Goal: Task Accomplishment & Management: Use online tool/utility

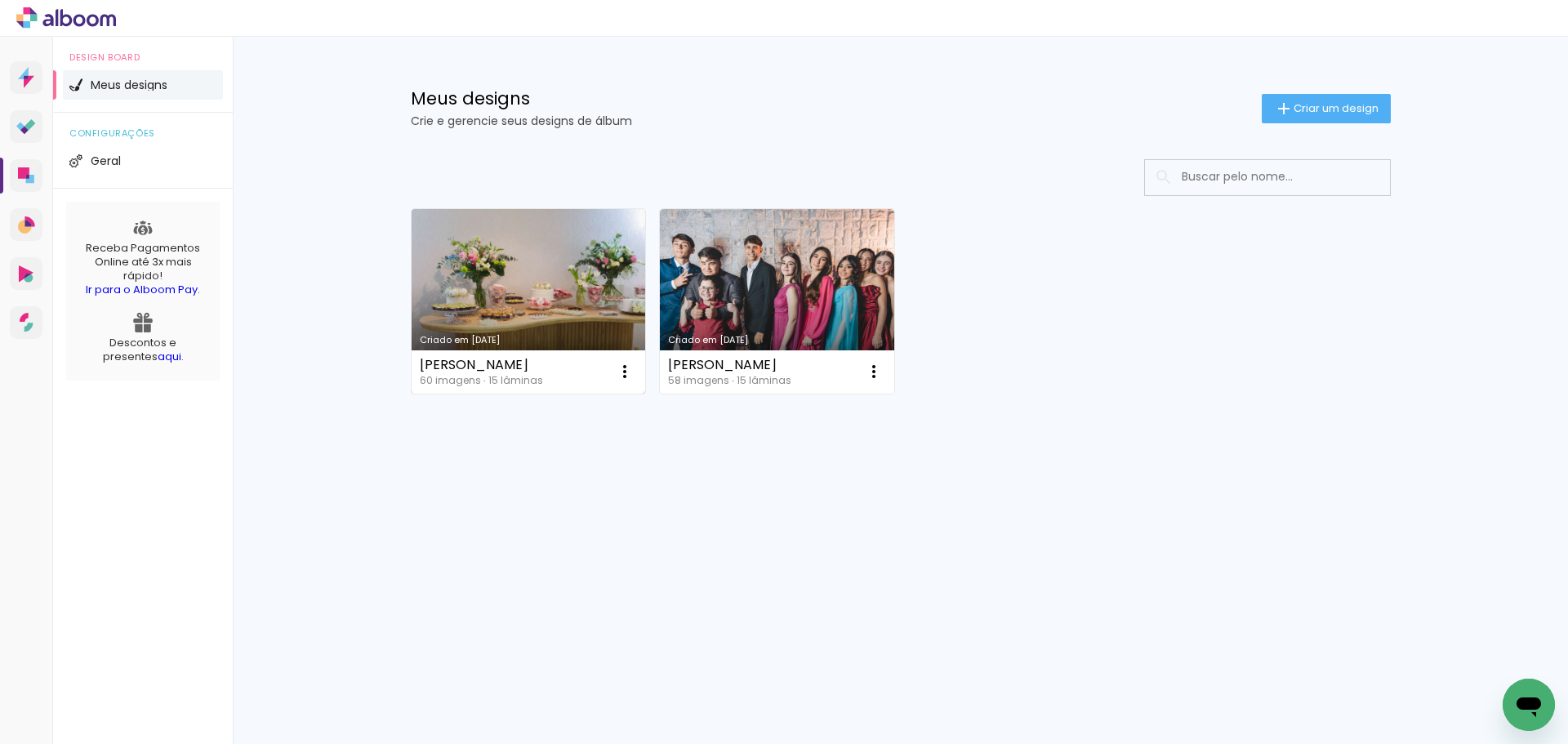
click at [592, 300] on link "Criado em [DATE]" at bounding box center [529, 301] width 235 height 184
click at [554, 274] on link "Criado em [DATE]" at bounding box center [529, 301] width 235 height 184
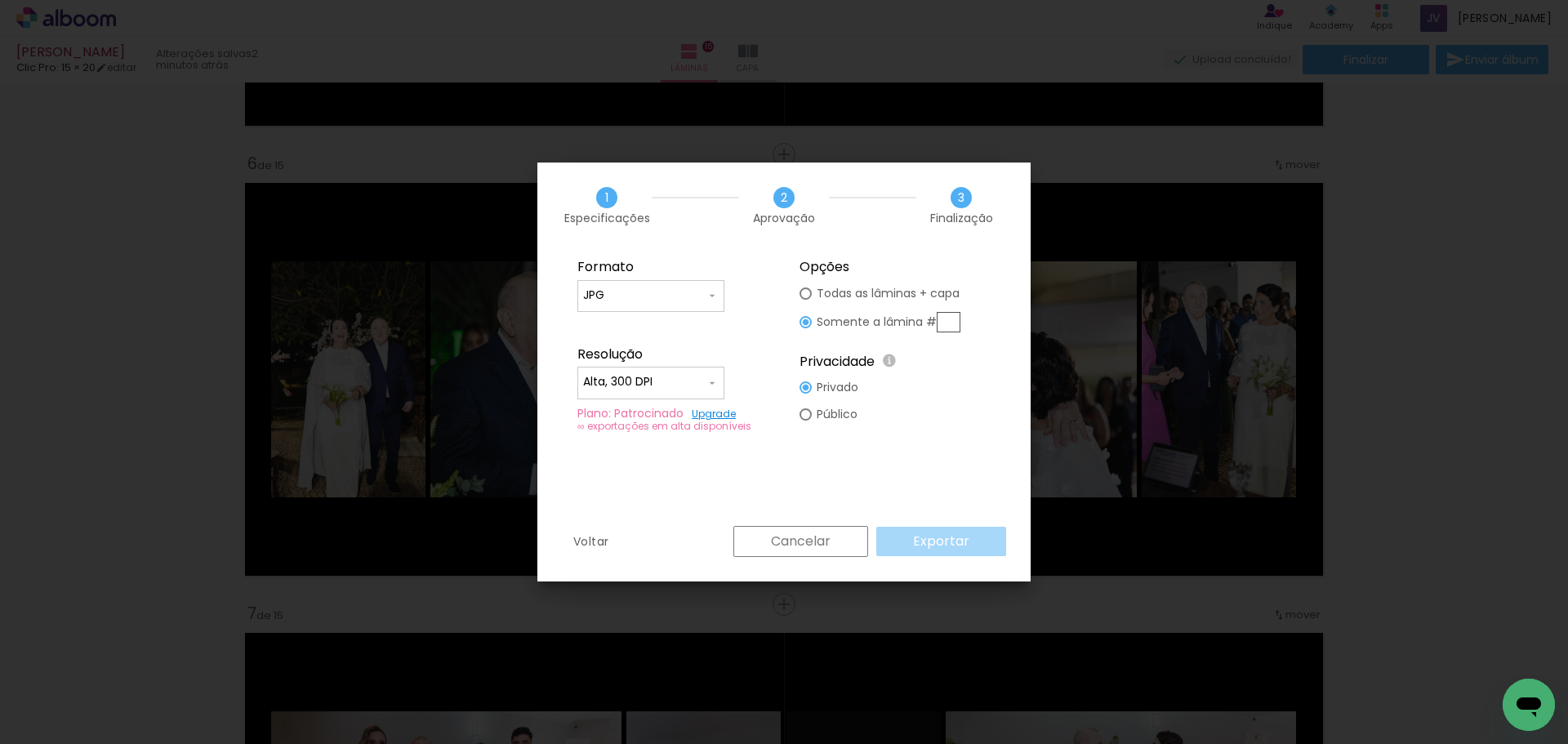
click at [846, 547] on paper-button "Cancelar" at bounding box center [800, 542] width 134 height 31
